Goal: Task Accomplishment & Management: Manage account settings

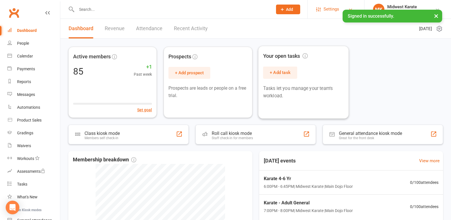
click at [328, 12] on span "Settings" at bounding box center [332, 9] width 16 height 13
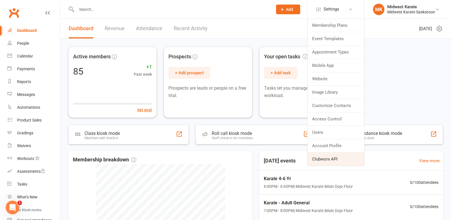
click at [330, 156] on link "Clubworx API" at bounding box center [336, 159] width 57 height 13
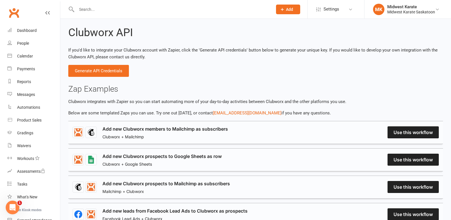
click at [193, 64] on div "Clubworx API If you'd like to integrate your Clubworx account with Zapier, clic…" at bounding box center [255, 220] width 391 height 402
click at [193, 52] on p "If you'd like to integrate your Clubworx account with Zapier, click the 'Genera…" at bounding box center [255, 54] width 375 height 14
click at [205, 104] on p "Clubworx integrates with Zapier so you can start automating more of your day-to…" at bounding box center [255, 101] width 375 height 7
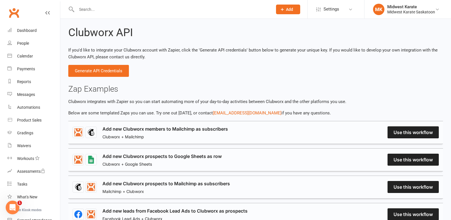
click at [219, 103] on p "Clubworx integrates with Zapier so you can start automating more of your day-to…" at bounding box center [255, 101] width 375 height 7
click at [203, 51] on p "If you'd like to integrate your Clubworx account with Zapier, click the 'Genera…" at bounding box center [255, 54] width 375 height 14
click at [222, 51] on p "If you'd like to integrate your Clubworx account with Zapier, click the 'Genera…" at bounding box center [255, 54] width 375 height 14
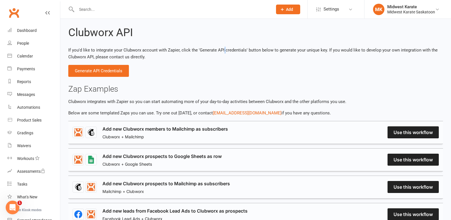
click at [222, 51] on p "If you'd like to integrate your Clubworx account with Zapier, click the 'Genera…" at bounding box center [255, 54] width 375 height 14
click at [239, 52] on p "If you'd like to integrate your Clubworx account with Zapier, click the 'Genera…" at bounding box center [255, 54] width 375 height 14
click at [212, 48] on p "If you'd like to integrate your Clubworx account with Zapier, click the 'Genera…" at bounding box center [255, 54] width 375 height 14
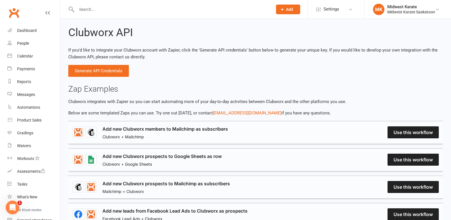
click at [99, 54] on p "If you'd like to integrate your Clubworx account with Zapier, click the 'Genera…" at bounding box center [255, 54] width 375 height 14
click at [100, 54] on p "If you'd like to integrate your Clubworx account with Zapier, click the 'Genera…" at bounding box center [255, 54] width 375 height 14
click at [101, 52] on p "If you'd like to integrate your Clubworx account with Zapier, click the 'Genera…" at bounding box center [255, 54] width 375 height 14
click at [102, 52] on p "If you'd like to integrate your Clubworx account with Zapier, click the 'Genera…" at bounding box center [255, 54] width 375 height 14
click at [236, 84] on div "Clubworx API If you'd like to integrate your Clubworx account with Zapier, clic…" at bounding box center [255, 220] width 391 height 402
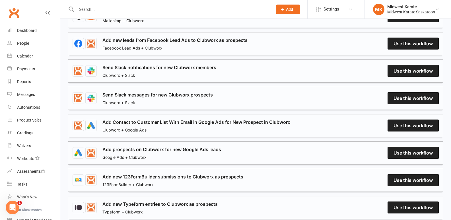
scroll to position [85, 0]
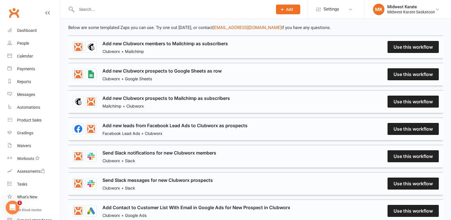
drag, startPoint x: 235, startPoint y: 84, endPoint x: 232, endPoint y: 87, distance: 4.4
drag, startPoint x: 232, startPoint y: 87, endPoint x: 201, endPoint y: 71, distance: 35.3
click at [201, 71] on link "Add new Clubworx prospects to Google Sheets as row" at bounding box center [161, 70] width 119 height 7
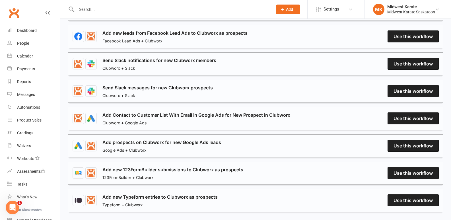
scroll to position [209, 0]
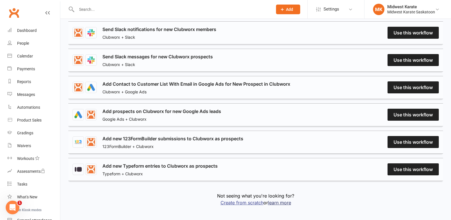
click at [246, 201] on link "Create from scratch" at bounding box center [242, 203] width 43 height 6
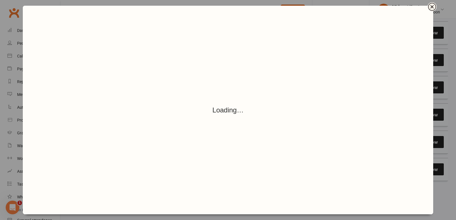
click at [435, 6] on button "Close" at bounding box center [432, 7] width 8 height 8
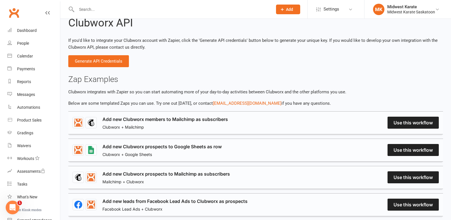
scroll to position [0, 0]
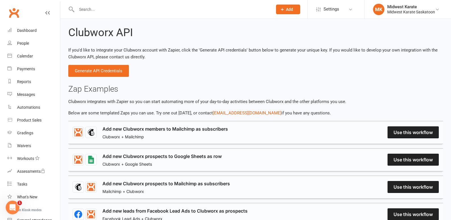
click at [174, 46] on div "Clubworx API If you'd like to integrate your Clubworx account with Zapier, clic…" at bounding box center [255, 220] width 391 height 402
click at [174, 51] on p "If you'd like to integrate your Clubworx account with Zapier, click the 'Genera…" at bounding box center [255, 54] width 375 height 14
click at [225, 61] on div "Clubworx API If you'd like to integrate your Clubworx account with Zapier, clic…" at bounding box center [255, 220] width 391 height 402
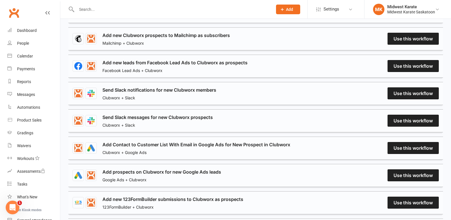
scroll to position [209, 0]
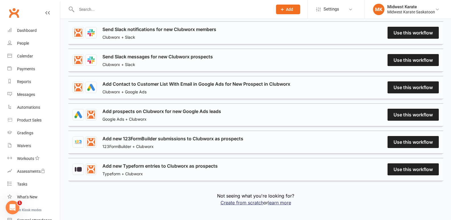
click at [148, 190] on div "Not seeing what you're looking for? Create from scratch or learn more" at bounding box center [255, 199] width 375 height 25
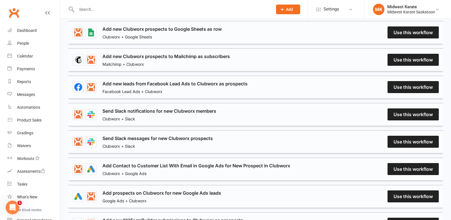
scroll to position [38, 0]
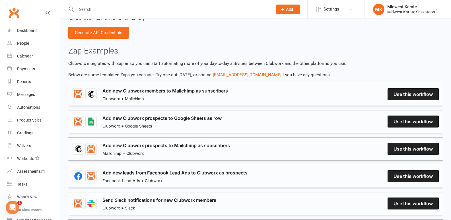
click at [181, 61] on p "Clubworx integrates with Zapier so you can start automating more of your day-to…" at bounding box center [255, 63] width 375 height 7
click at [180, 61] on p "Clubworx integrates with Zapier so you can start automating more of your day-to…" at bounding box center [255, 63] width 375 height 7
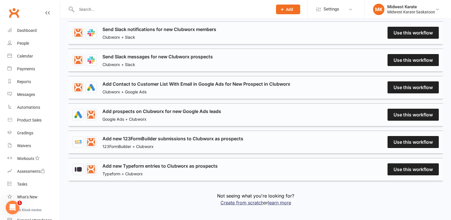
scroll to position [95, 0]
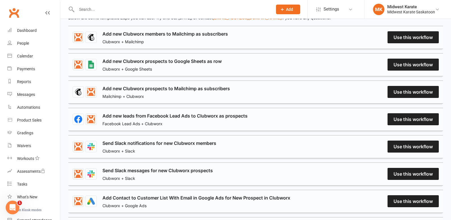
drag, startPoint x: 172, startPoint y: 200, endPoint x: 289, endPoint y: 103, distance: 152.0
click at [289, 104] on div "Clubworx + Mailchimp Clubworx + Google Sheets Mailchimp + Clubworx Facebook Lea…" at bounding box center [255, 160] width 375 height 269
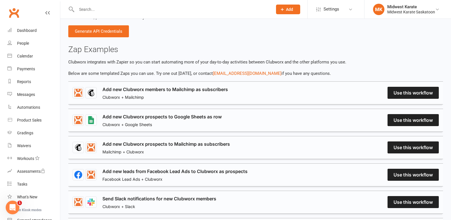
scroll to position [0, 0]
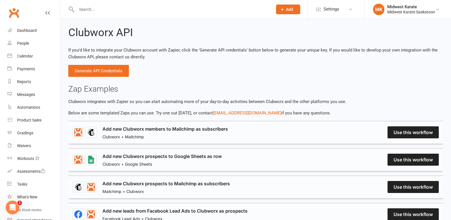
click at [231, 48] on p "If you'd like to integrate your Clubworx account with Zapier, click the 'Genera…" at bounding box center [255, 54] width 375 height 14
click at [80, 35] on h2 "Clubworx API" at bounding box center [100, 33] width 65 height 12
click at [202, 38] on div "Clubworx API" at bounding box center [255, 33] width 375 height 12
click at [249, 47] on p "If you'd like to integrate your Clubworx account with Zapier, click the 'Genera…" at bounding box center [255, 54] width 375 height 14
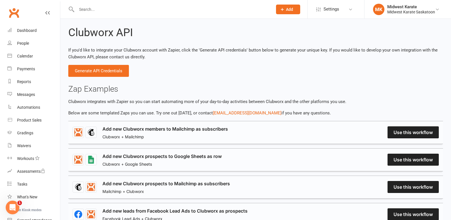
click at [249, 47] on p "If you'd like to integrate your Clubworx account with Zapier, click the 'Genera…" at bounding box center [255, 54] width 375 height 14
click at [234, 52] on p "If you'd like to integrate your Clubworx account with Zapier, click the 'Genera…" at bounding box center [255, 54] width 375 height 14
drag, startPoint x: 190, startPoint y: 46, endPoint x: 278, endPoint y: 48, distance: 88.0
click at [278, 48] on p "If you'd like to integrate your Clubworx account with Zapier, click the 'Genera…" at bounding box center [255, 54] width 375 height 14
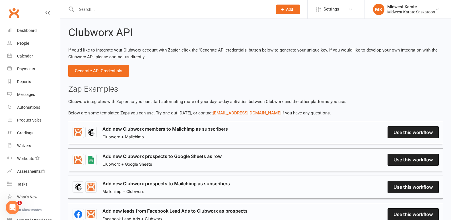
click at [278, 48] on p "If you'd like to integrate your Clubworx account with Zapier, click the 'Genera…" at bounding box center [255, 54] width 375 height 14
click at [181, 18] on div at bounding box center [168, 9] width 200 height 19
click at [164, 16] on div at bounding box center [168, 9] width 200 height 19
click at [172, 20] on div "Clubworx API If you'd like to integrate your Clubworx account with Zapier, clic…" at bounding box center [255, 220] width 391 height 402
click at [236, 50] on p "If you'd like to integrate your Clubworx account with Zapier, click the 'Genera…" at bounding box center [255, 54] width 375 height 14
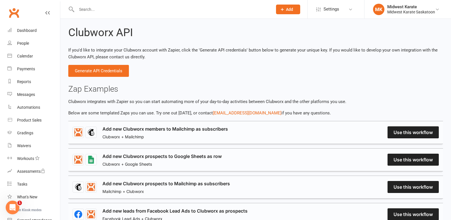
click at [226, 55] on p "If you'd like to integrate your Clubworx account with Zapier, click the 'Genera…" at bounding box center [255, 54] width 375 height 14
click at [230, 43] on div "Clubworx API If you'd like to integrate your Clubworx account with Zapier, clic…" at bounding box center [255, 220] width 391 height 402
click at [232, 46] on div "Clubworx API If you'd like to integrate your Clubworx account with Zapier, clic…" at bounding box center [255, 220] width 391 height 402
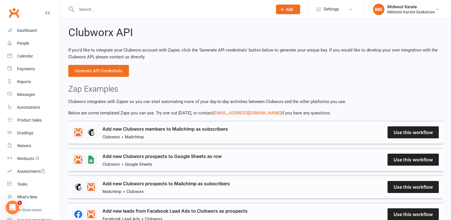
click at [196, 44] on div "Clubworx API If you'd like to integrate your Clubworx account with Zapier, clic…" at bounding box center [255, 220] width 391 height 402
click at [151, 50] on p "If you'd like to integrate your Clubworx account with Zapier, click the 'Genera…" at bounding box center [255, 54] width 375 height 14
click at [128, 51] on p "If you'd like to integrate your Clubworx account with Zapier, click the 'Genera…" at bounding box center [255, 54] width 375 height 14
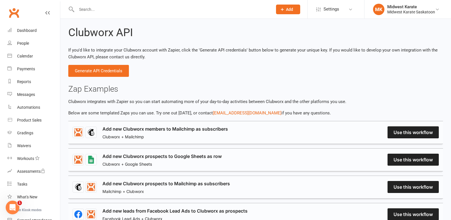
click at [128, 51] on p "If you'd like to integrate your Clubworx account with Zapier, click the 'Genera…" at bounding box center [255, 54] width 375 height 14
click at [239, 57] on p "If you'd like to integrate your Clubworx account with Zapier, click the 'Genera…" at bounding box center [255, 54] width 375 height 14
click at [247, 48] on p "If you'd like to integrate your Clubworx account with Zapier, click the 'Genera…" at bounding box center [255, 54] width 375 height 14
drag, startPoint x: 247, startPoint y: 48, endPoint x: 240, endPoint y: 48, distance: 6.9
click at [247, 48] on p "If you'd like to integrate your Clubworx account with Zapier, click the 'Genera…" at bounding box center [255, 54] width 375 height 14
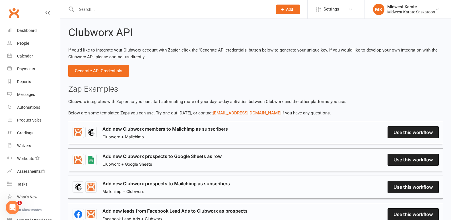
click at [237, 49] on p "If you'd like to integrate your Clubworx account with Zapier, click the 'Genera…" at bounding box center [255, 54] width 375 height 14
click at [87, 58] on p "If you'd like to integrate your Clubworx account with Zapier, click the 'Genera…" at bounding box center [255, 54] width 375 height 14
click at [87, 39] on div "Clubworx API If you'd like to integrate your Clubworx account with Zapier, clic…" at bounding box center [255, 220] width 391 height 402
drag, startPoint x: 87, startPoint y: 39, endPoint x: 182, endPoint y: 46, distance: 95.7
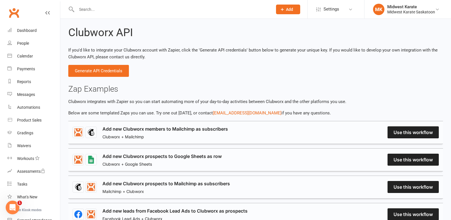
click at [87, 39] on div "Clubworx API If you'd like to integrate your Clubworx account with Zapier, clic…" at bounding box center [255, 220] width 391 height 402
click at [30, 30] on div "Dashboard" at bounding box center [27, 30] width 20 height 5
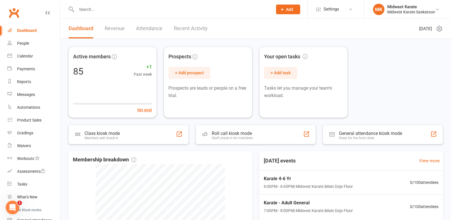
click at [96, 11] on input "text" at bounding box center [172, 9] width 194 height 8
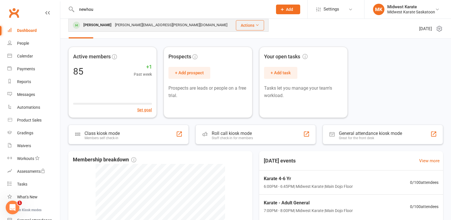
type input "newhou"
click at [101, 23] on div "[PERSON_NAME]" at bounding box center [98, 25] width 32 height 8
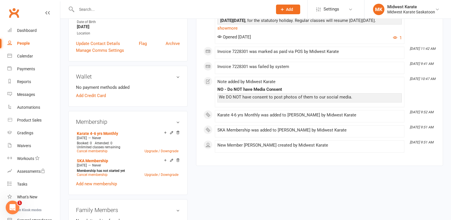
scroll to position [28, 0]
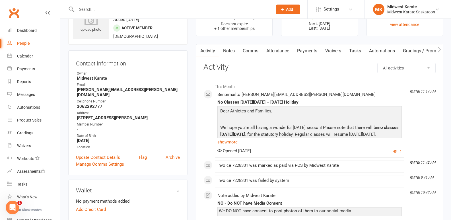
click at [310, 53] on link "Payments" at bounding box center [307, 50] width 28 height 13
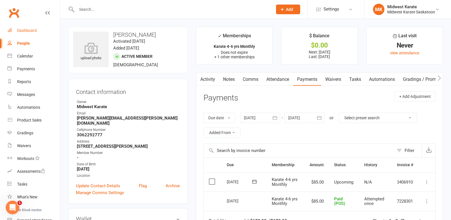
click at [20, 30] on div "Dashboard" at bounding box center [27, 30] width 20 height 5
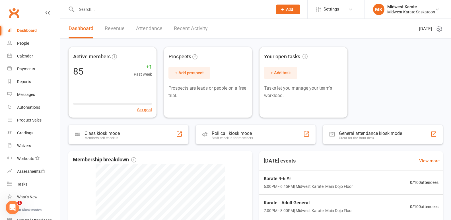
click at [85, 8] on input "text" at bounding box center [172, 9] width 194 height 8
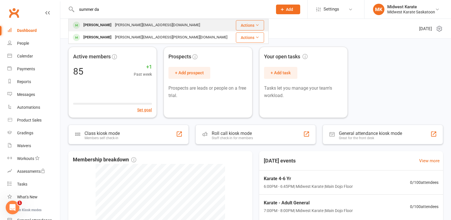
type input "summer da"
click at [91, 25] on div "[PERSON_NAME]" at bounding box center [98, 25] width 32 height 8
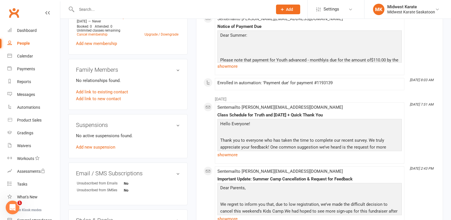
scroll to position [313, 0]
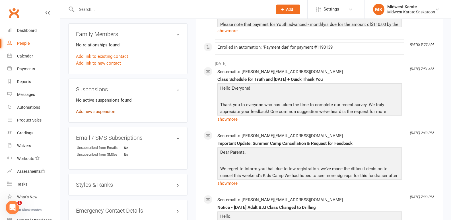
click at [100, 112] on link "Add new suspension" at bounding box center [95, 111] width 39 height 5
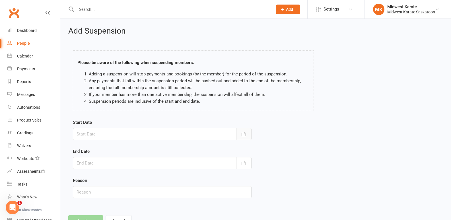
click at [241, 134] on icon "button" at bounding box center [244, 135] width 6 height 6
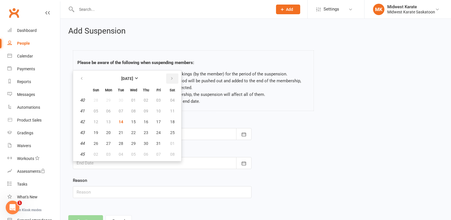
click at [170, 79] on icon "button" at bounding box center [172, 78] width 4 height 5
click at [109, 98] on span "01" at bounding box center [108, 100] width 5 height 5
type input "[DATE]"
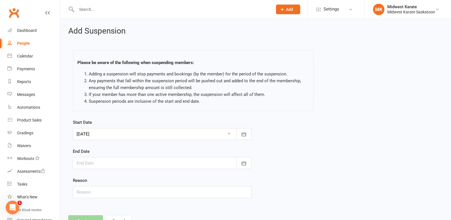
click at [85, 164] on div at bounding box center [162, 163] width 179 height 12
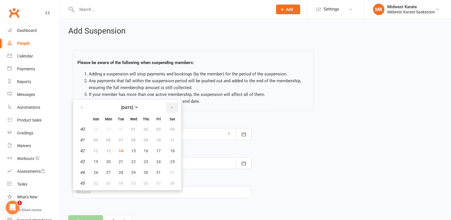
click at [170, 108] on icon "button" at bounding box center [172, 107] width 4 height 5
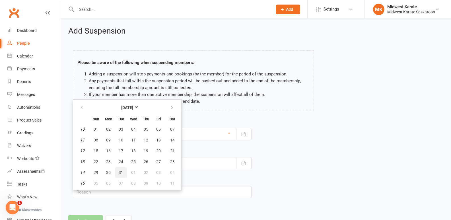
click at [123, 169] on button "31" at bounding box center [121, 172] width 12 height 10
type input "[DATE]"
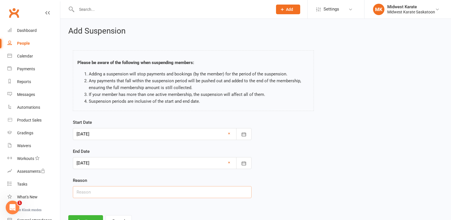
click at [95, 194] on input "text" at bounding box center [162, 192] width 179 height 12
type input "i"
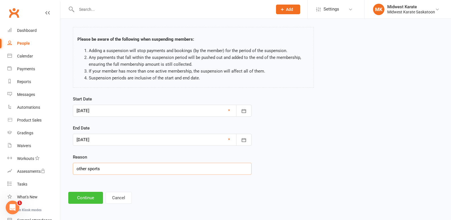
type input "other sports"
click at [87, 199] on button "Continue" at bounding box center [85, 198] width 35 height 12
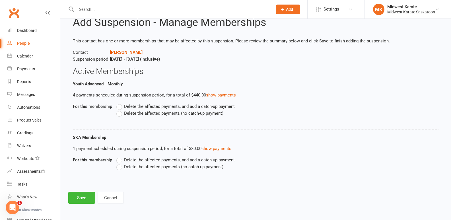
scroll to position [0, 0]
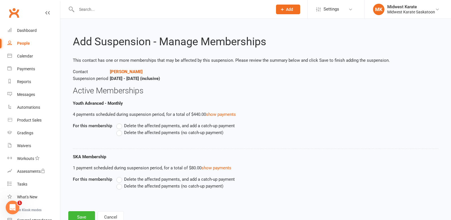
click at [122, 188] on label "Delete the affected payments (no catch-up payment)" at bounding box center [169, 186] width 107 height 7
click at [120, 183] on input "Delete the affected payments (no catch-up payment)" at bounding box center [118, 183] width 4 height 0
click at [120, 134] on label "Delete the affected payments (no catch-up payment)" at bounding box center [169, 132] width 107 height 7
click at [120, 129] on input "Delete the affected payments (no catch-up payment)" at bounding box center [118, 129] width 4 height 0
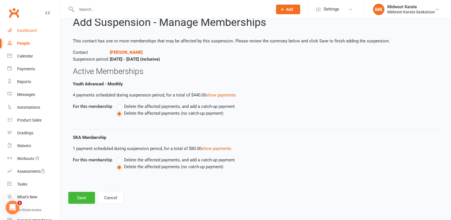
click at [28, 30] on div "Dashboard" at bounding box center [27, 30] width 20 height 5
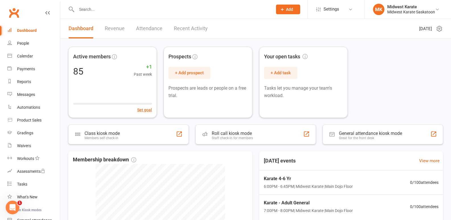
click at [97, 10] on input "text" at bounding box center [172, 9] width 194 height 8
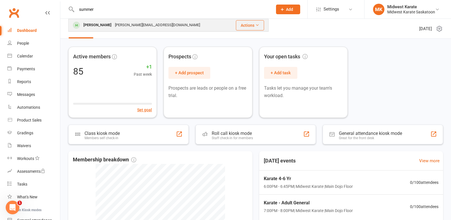
type input "summer"
click at [109, 27] on div "[PERSON_NAME]" at bounding box center [98, 25] width 32 height 8
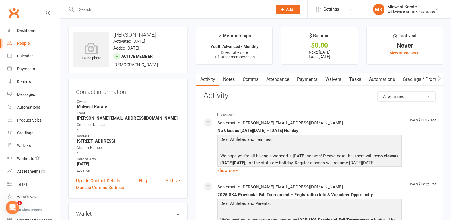
click at [309, 78] on link "Payments" at bounding box center [307, 79] width 28 height 13
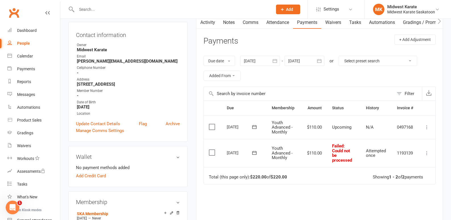
scroll to position [249, 0]
